Goal: Find specific page/section

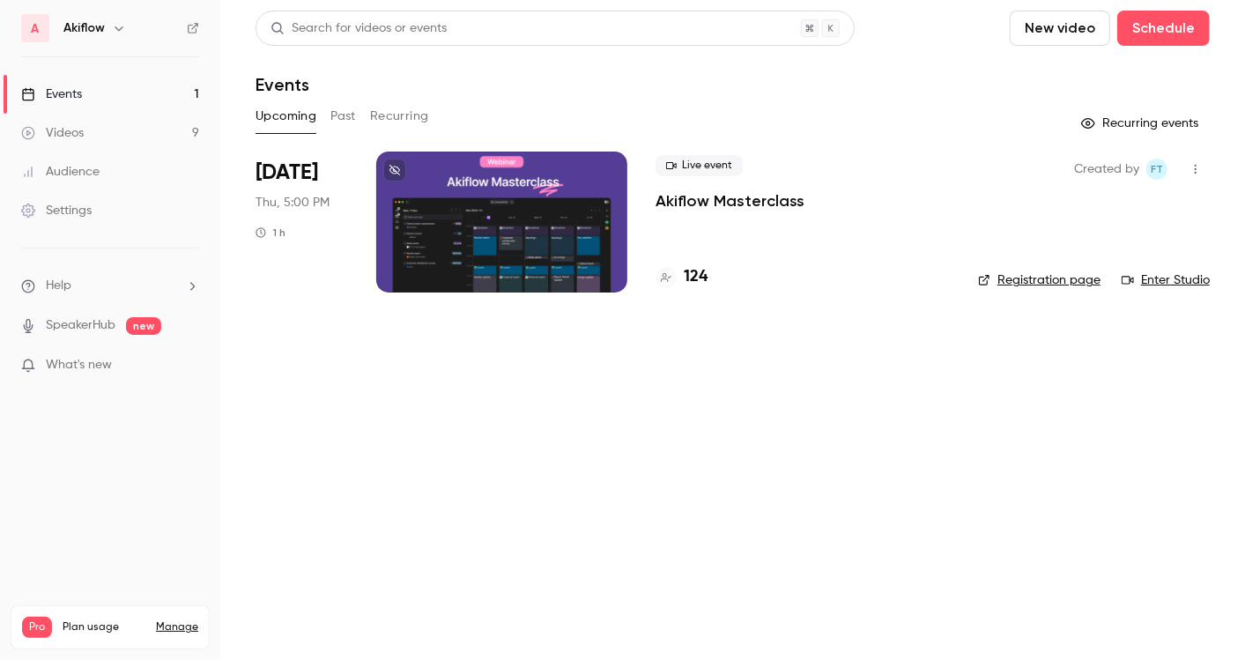
click at [529, 185] on div at bounding box center [501, 222] width 251 height 141
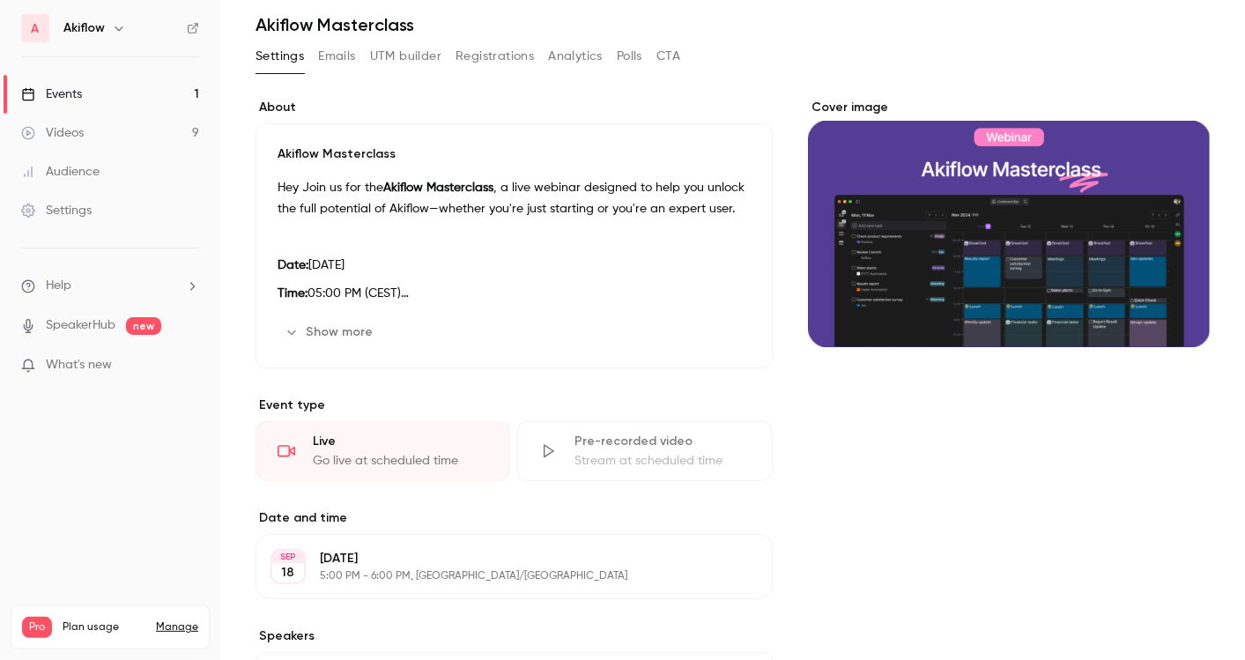
scroll to position [56, 0]
